Goal: Navigation & Orientation: Find specific page/section

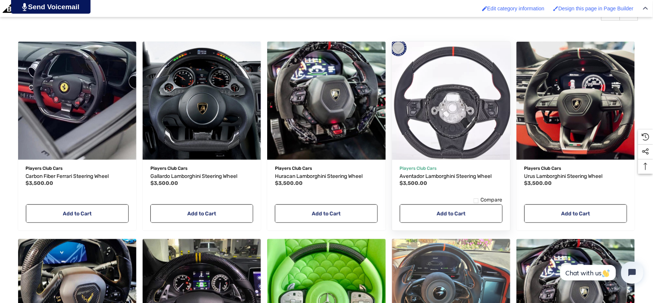
scroll to position [287, 0]
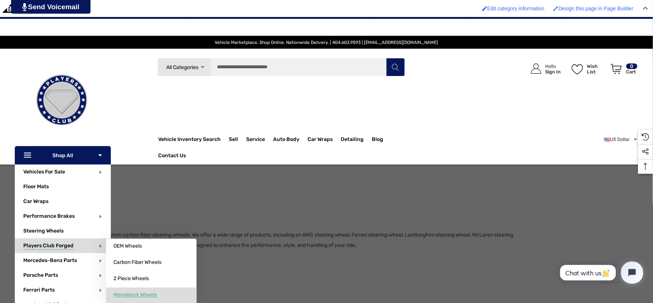
click at [151, 297] on span "Monoblock Wheels" at bounding box center [135, 295] width 44 height 7
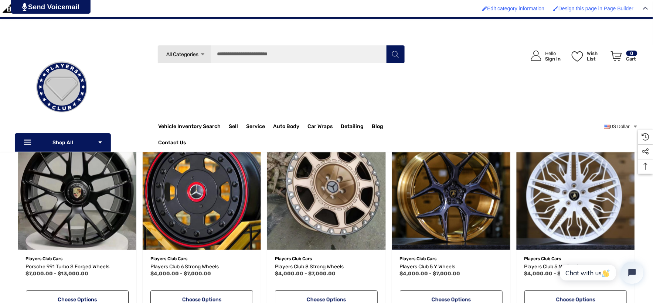
scroll to position [205, 0]
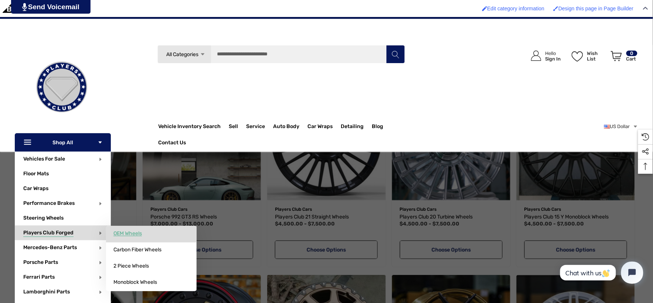
click at [135, 235] on span "OEM Wheels" at bounding box center [127, 233] width 28 height 7
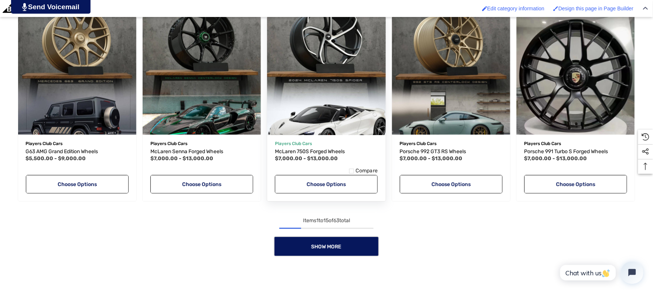
scroll to position [656, 0]
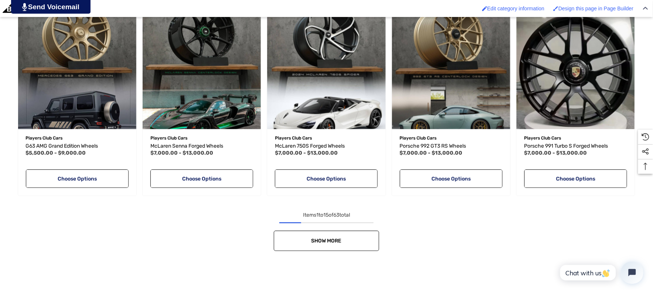
click at [351, 236] on link "Show More" at bounding box center [326, 241] width 105 height 20
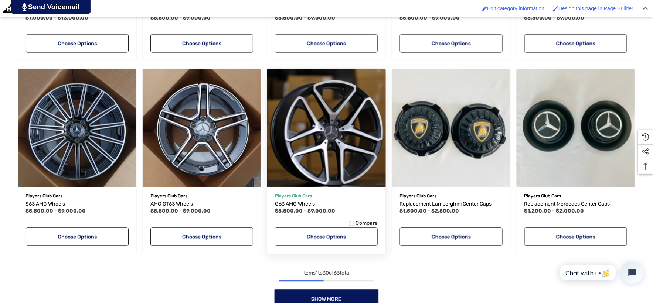
scroll to position [1190, 0]
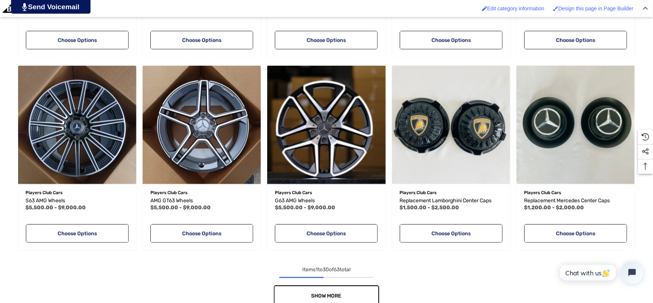
click at [349, 293] on link "Show More" at bounding box center [326, 296] width 105 height 20
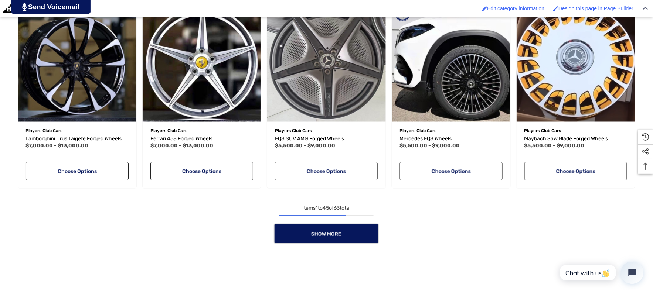
scroll to position [1846, 0]
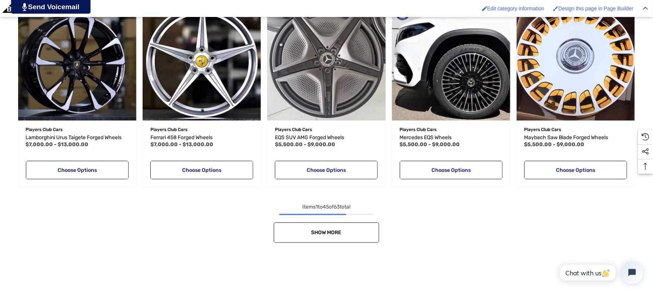
click at [345, 227] on link "Show More" at bounding box center [326, 233] width 105 height 20
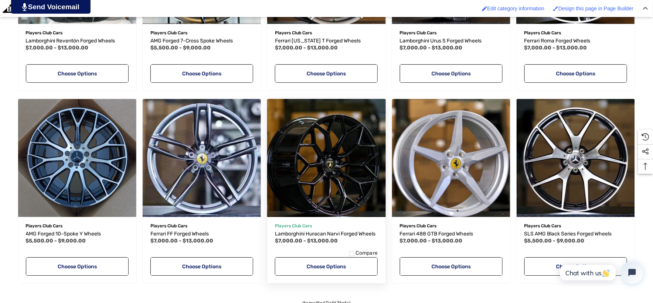
scroll to position [2380, 0]
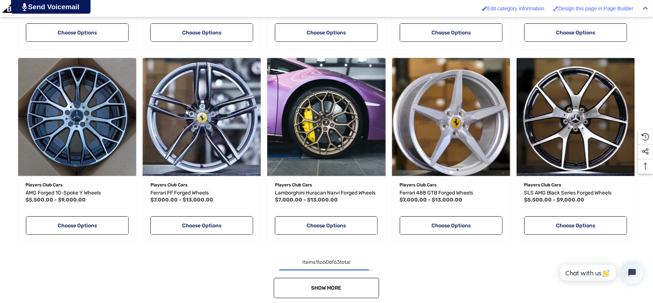
click at [355, 285] on link "Show More" at bounding box center [326, 288] width 105 height 20
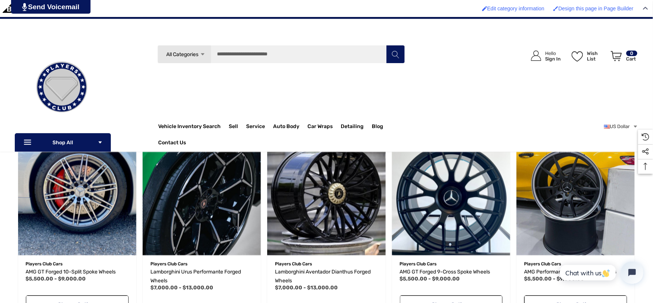
scroll to position [1846, 0]
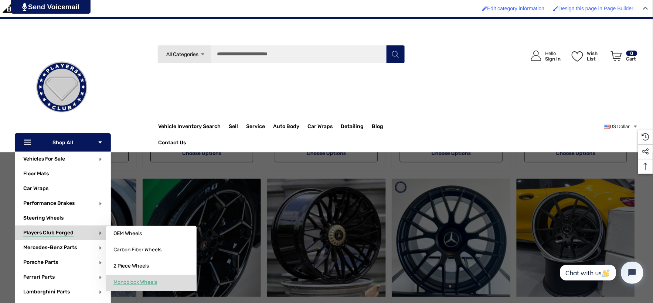
click at [145, 282] on span "Monoblock Wheels" at bounding box center [135, 282] width 44 height 7
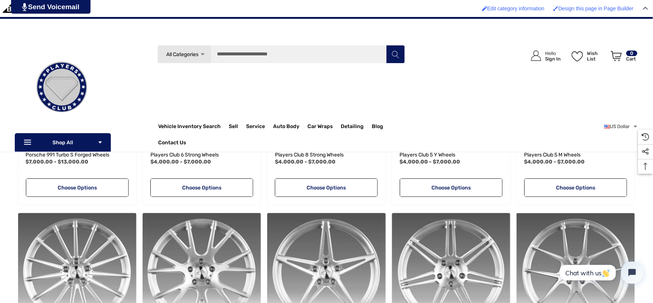
scroll to position [410, 0]
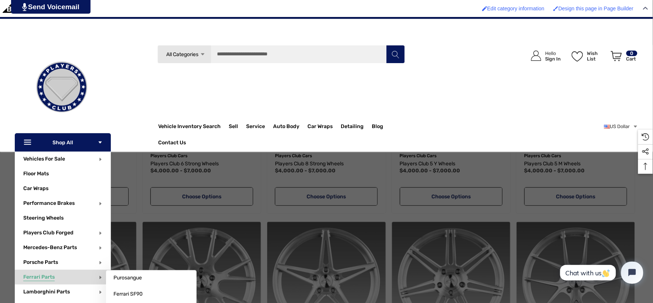
click at [47, 275] on span "Ferrari Parts" at bounding box center [38, 278] width 31 height 8
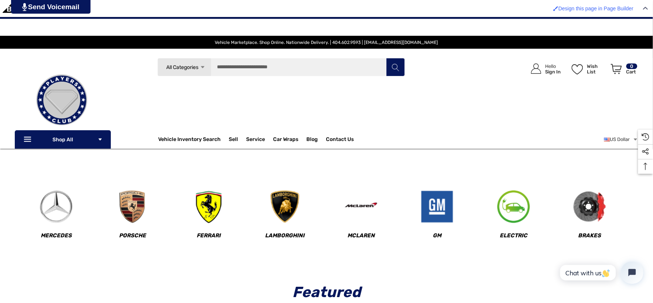
click at [43, 135] on img at bounding box center [62, 100] width 74 height 74
click at [26, 138] on icon "Icon Line Icon Line" at bounding box center [28, 140] width 11 height 8
click at [100, 138] on use "Icon Arrow Down" at bounding box center [100, 139] width 3 height 2
click at [30, 138] on use "Icon Line" at bounding box center [27, 139] width 7 height 5
click at [83, 136] on img at bounding box center [62, 100] width 74 height 74
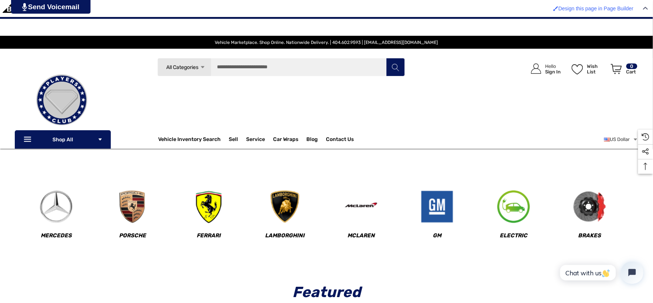
click at [28, 140] on icon "Icon Line Icon Line" at bounding box center [28, 140] width 11 height 8
click at [29, 138] on icon "Icon Line Icon Line" at bounding box center [28, 140] width 11 height 8
click at [98, 137] on icon "Icon Arrow Down Icon Arrow Down" at bounding box center [99, 139] width 5 height 5
click at [103, 140] on p "Icon Line Icon Line Shop All Icon Arrow Down Icon Arrow Down" at bounding box center [63, 139] width 96 height 18
click at [68, 141] on p "Icon Line Icon Line Shop All Icon Arrow Down Icon Arrow Down" at bounding box center [63, 139] width 96 height 18
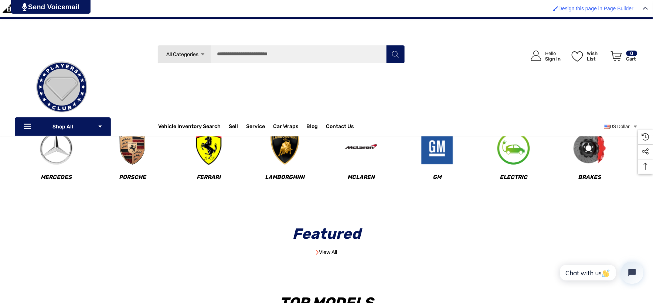
click at [45, 126] on p "Icon Line Icon Line Shop All Icon Arrow Down Icon Arrow Down" at bounding box center [63, 126] width 96 height 18
click at [29, 129] on use "Icon Line" at bounding box center [27, 126] width 7 height 5
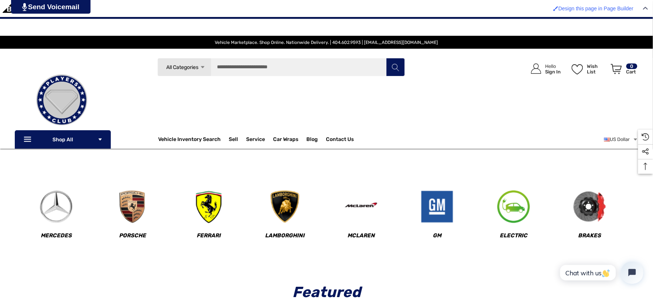
click at [104, 137] on p "Icon Line Icon Line Shop All Icon Arrow Down Icon Arrow Down" at bounding box center [63, 139] width 96 height 18
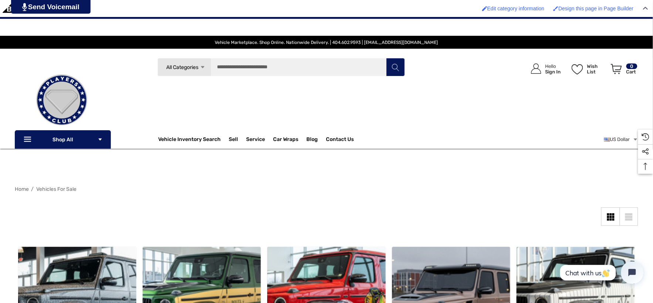
drag, startPoint x: 60, startPoint y: 188, endPoint x: 63, endPoint y: 192, distance: 5.3
click at [60, 188] on span "Vehicles For Sale" at bounding box center [56, 189] width 40 height 6
drag, startPoint x: 275, startPoint y: 203, endPoint x: 288, endPoint y: 217, distance: 18.5
click at [287, 217] on div "Sidebar Close Close Categories Shop By Price $0.00 - $167,318.00 $167,318.00 - …" at bounding box center [326, 225] width 623 height 35
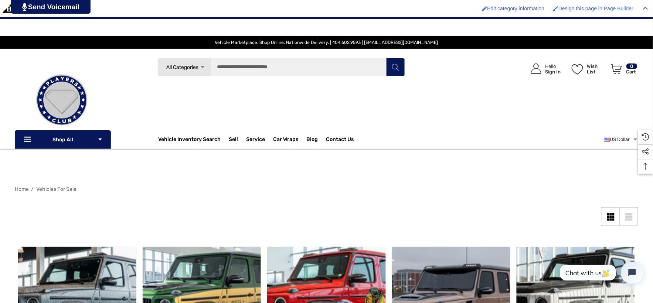
click at [39, 135] on img at bounding box center [62, 100] width 74 height 74
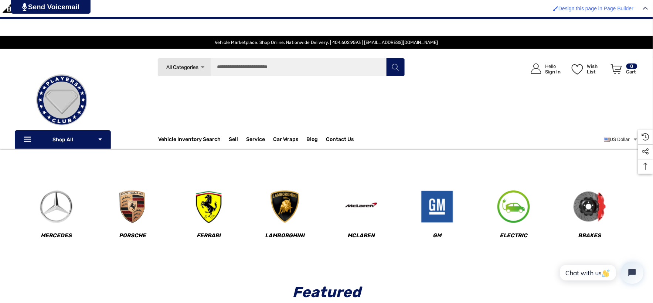
click at [99, 137] on icon "Icon Arrow Down Icon Arrow Down" at bounding box center [99, 139] width 5 height 5
click at [102, 143] on p "Icon Line Icon Line Shop All Icon Arrow Down Icon Arrow Down" at bounding box center [63, 139] width 96 height 18
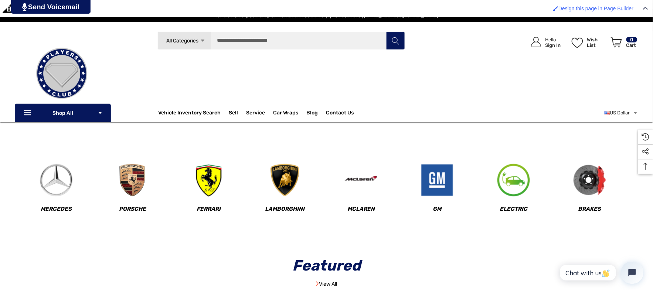
scroll to position [41, 0]
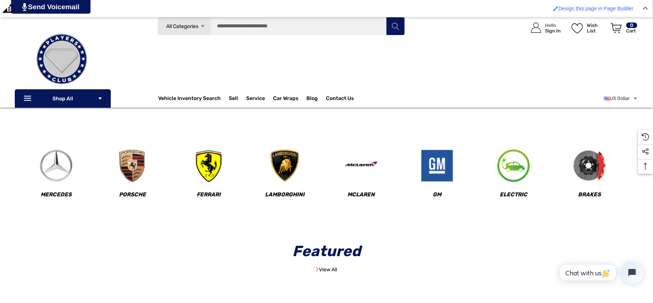
click at [79, 106] on p "Icon Line Icon Line Shop All Icon Arrow Down Icon Arrow Down" at bounding box center [63, 98] width 96 height 18
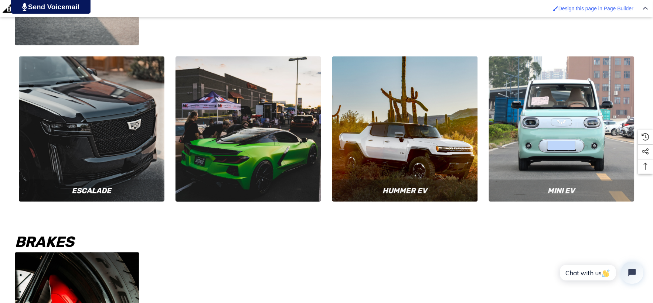
scroll to position [2092, 0]
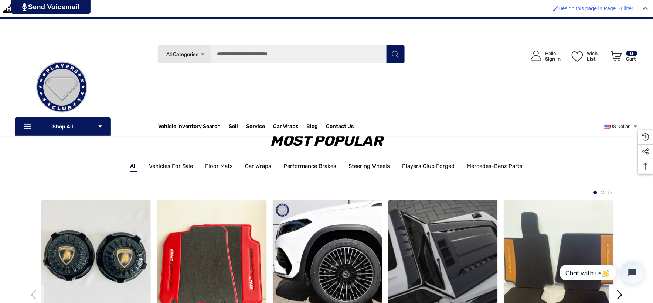
scroll to position [877, 0]
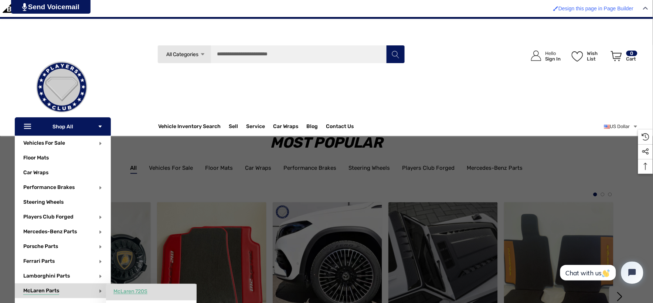
click at [117, 293] on span "McLaren 720S" at bounding box center [130, 291] width 34 height 7
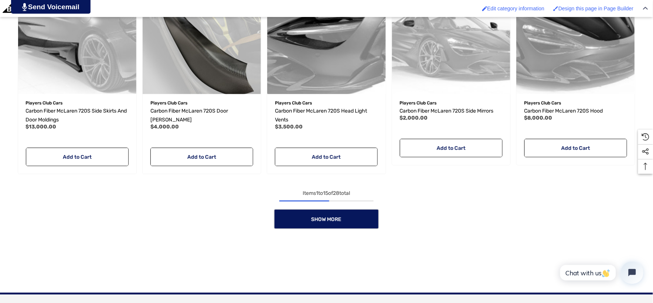
scroll to position [780, 0]
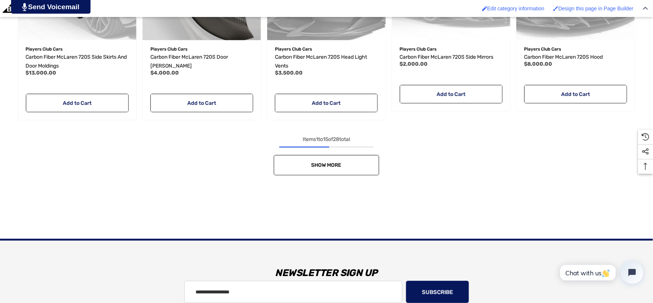
click at [303, 165] on link "Show More" at bounding box center [326, 165] width 105 height 20
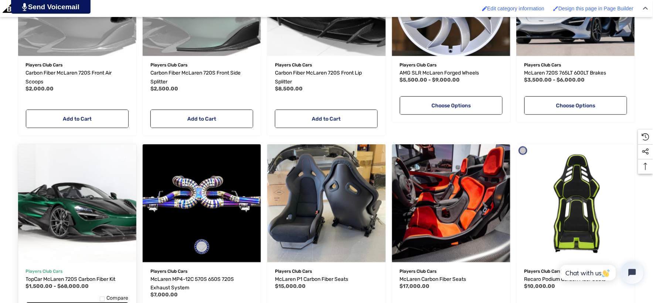
scroll to position [985, 0]
